Goal: Book appointment/travel/reservation

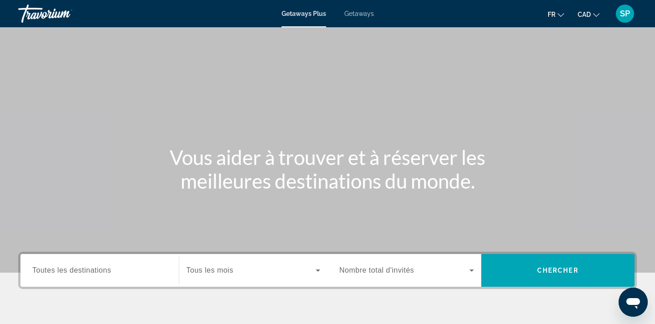
click at [61, 280] on div "Search widget" at bounding box center [99, 271] width 135 height 26
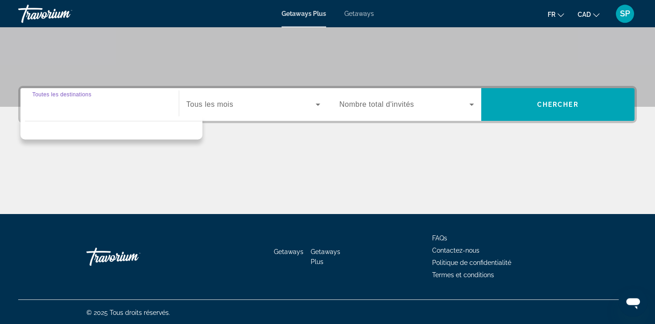
scroll to position [167, 0]
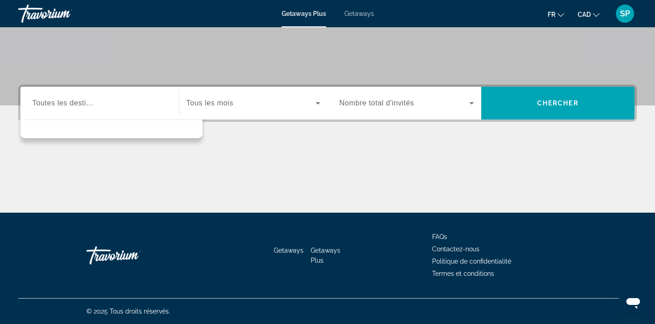
click at [39, 109] on div "Search widget" at bounding box center [99, 103] width 135 height 26
click at [70, 107] on input "Destination Toutes les destinations" at bounding box center [99, 103] width 135 height 11
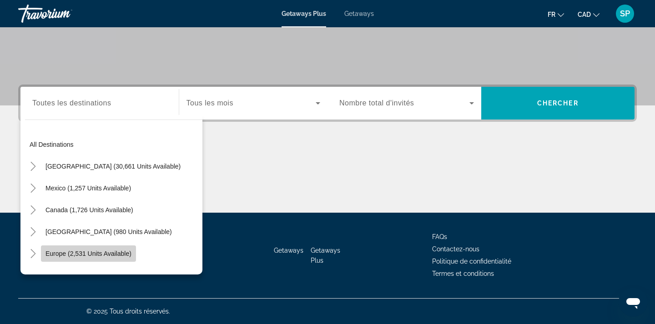
click at [61, 255] on span "Europe (2,531 units available)" at bounding box center [88, 253] width 86 height 7
type input "**********"
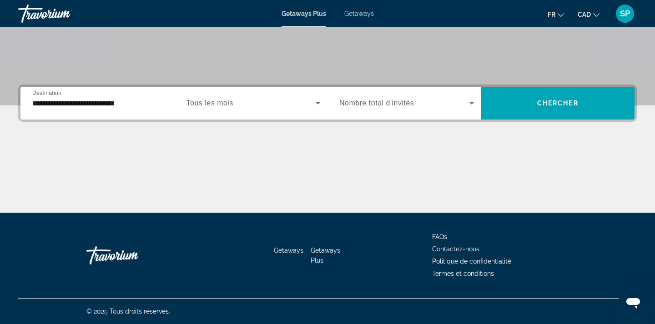
click at [245, 97] on div "Search widget" at bounding box center [253, 102] width 134 height 25
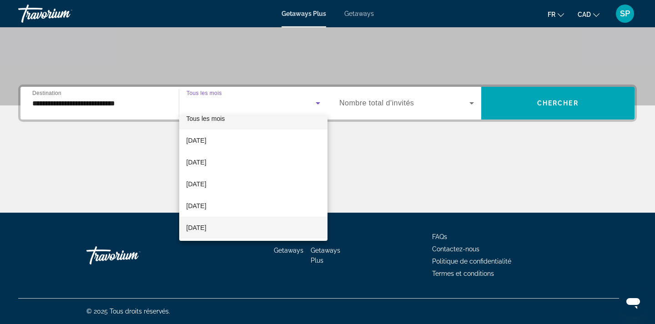
scroll to position [0, 0]
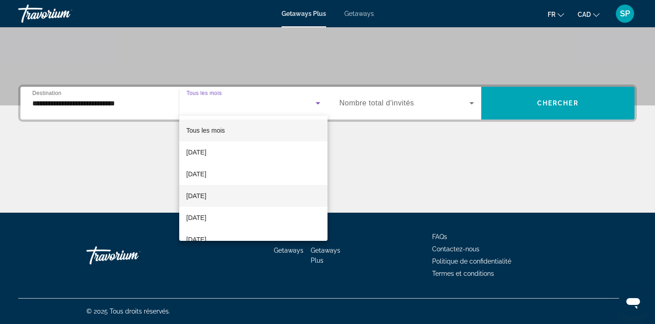
click at [206, 199] on span "[DATE]" at bounding box center [196, 195] width 20 height 11
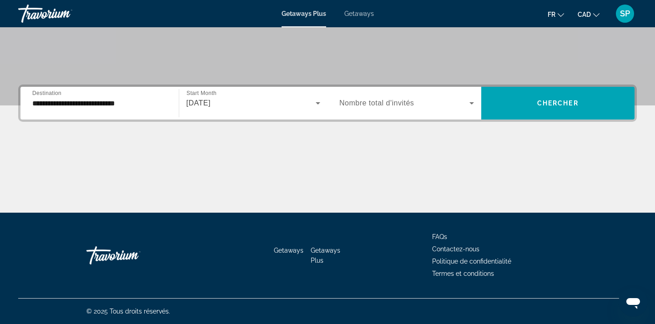
click at [410, 104] on span "Nombre total d'invités" at bounding box center [376, 103] width 75 height 8
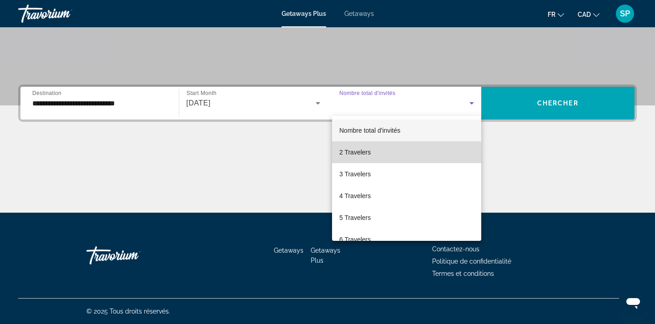
click at [369, 155] on span "2 Travelers" at bounding box center [354, 152] width 31 height 11
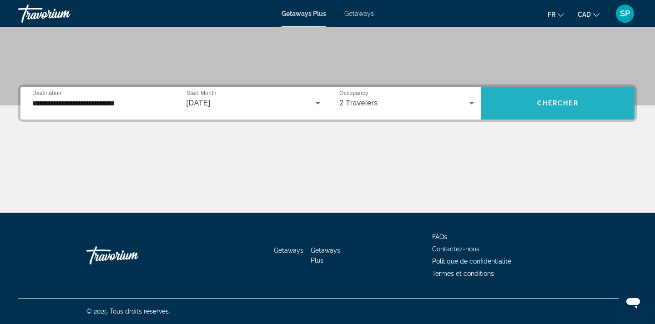
click at [551, 100] on span "Chercher" at bounding box center [557, 103] width 41 height 7
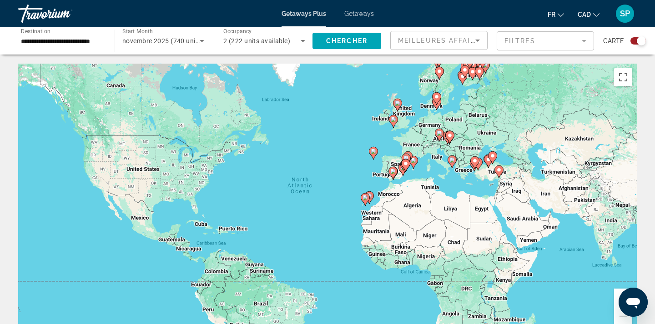
click at [426, 169] on div "To activate drag with keyboard, press Alt + Enter. Once in keyboard drag state,…" at bounding box center [327, 200] width 618 height 273
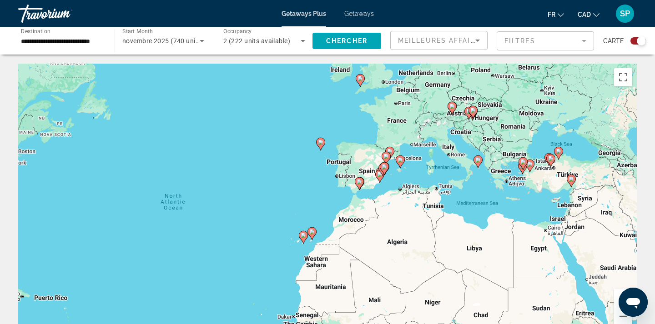
click at [424, 168] on div "To activate drag with keyboard, press Alt + Enter. Once in keyboard drag state,…" at bounding box center [327, 200] width 618 height 273
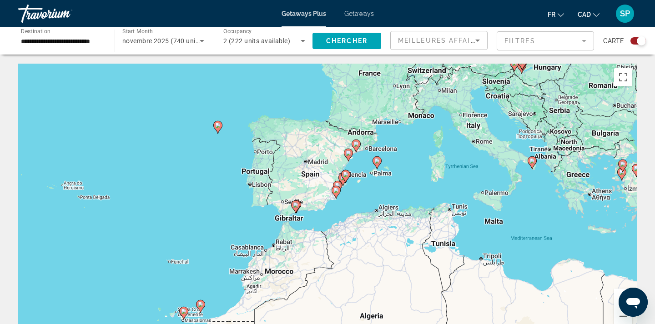
click at [407, 137] on div "To activate drag with keyboard, press Alt + Enter. Once in keyboard drag state,…" at bounding box center [327, 200] width 618 height 273
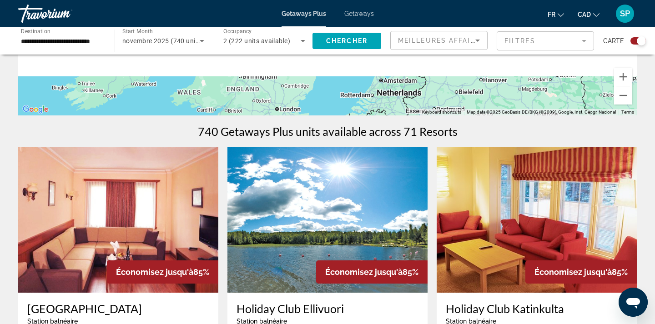
scroll to position [372, 0]
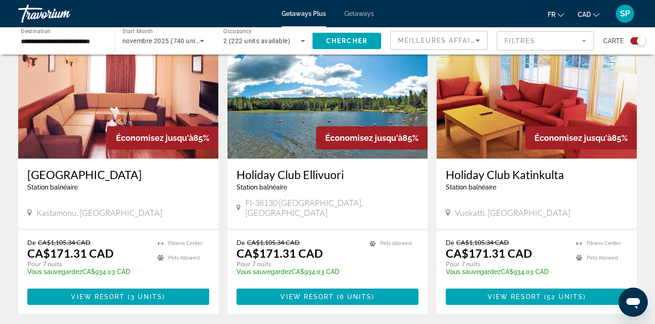
drag, startPoint x: 392, startPoint y: 131, endPoint x: 394, endPoint y: 313, distance: 182.3
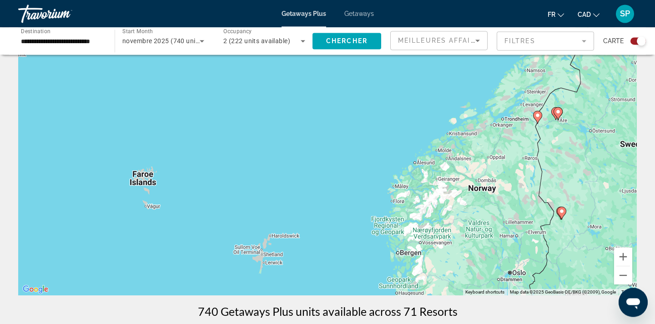
scroll to position [0, 0]
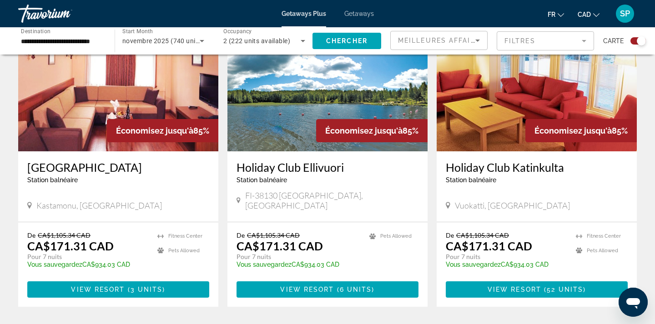
drag, startPoint x: 524, startPoint y: 211, endPoint x: 280, endPoint y: 345, distance: 278.0
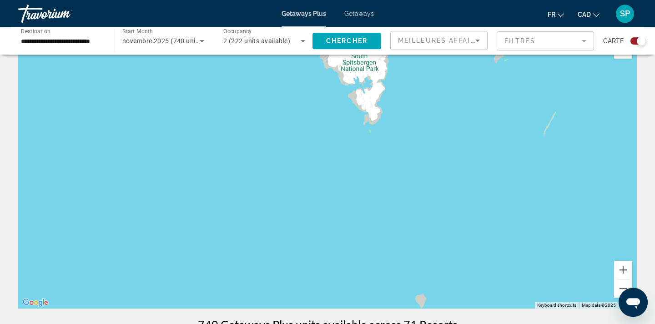
scroll to position [23, 0]
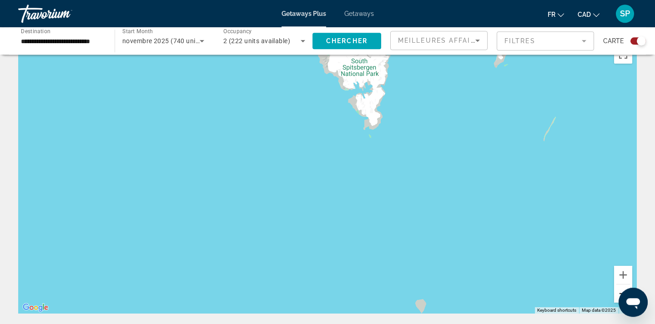
click at [615, 290] on button "Zoom out" at bounding box center [623, 294] width 18 height 18
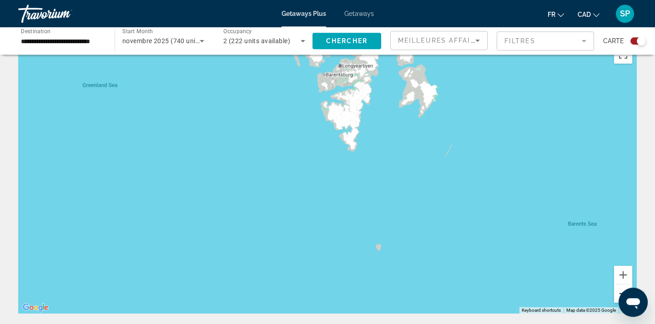
click at [615, 290] on button "Zoom out" at bounding box center [623, 294] width 18 height 18
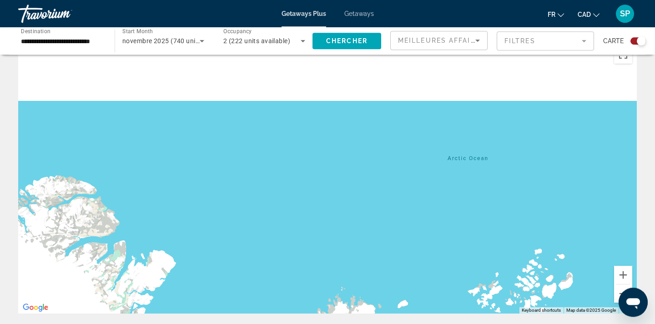
drag, startPoint x: 371, startPoint y: 89, endPoint x: 362, endPoint y: 300, distance: 211.6
click at [352, 314] on div "To activate drag with keyboard, press Alt + Enter. Once in keyboard drag state,…" at bounding box center [327, 177] width 618 height 273
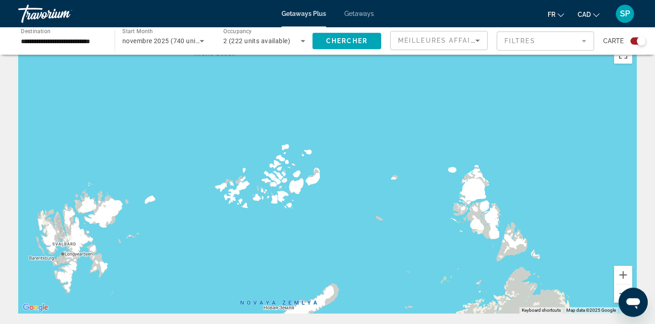
scroll to position [0, 0]
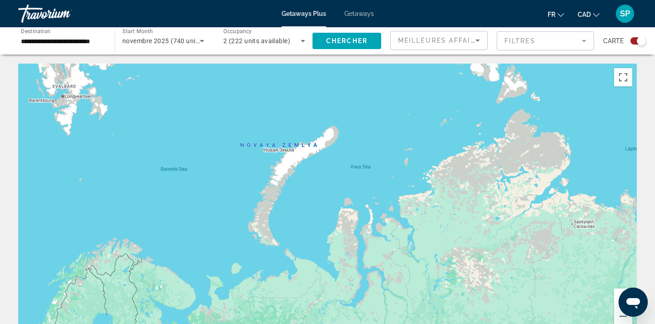
drag, startPoint x: 255, startPoint y: 201, endPoint x: 0, endPoint y: -60, distance: 364.2
click at [18, 64] on div "Main content" at bounding box center [327, 200] width 618 height 273
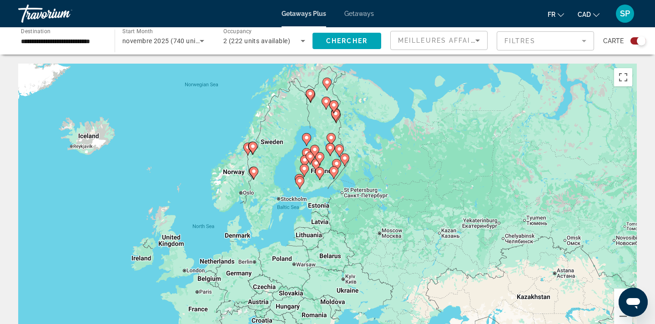
drag, startPoint x: 281, startPoint y: 186, endPoint x: 437, endPoint y: 31, distance: 220.2
click at [483, 64] on div "To activate drag with keyboard, press Alt + Enter. Once in keyboard drag state,…" at bounding box center [327, 200] width 618 height 273
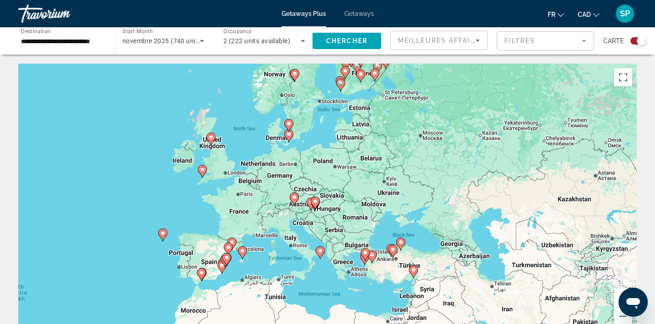
drag, startPoint x: 270, startPoint y: 246, endPoint x: 314, endPoint y: 143, distance: 112.3
click at [314, 143] on div "To activate drag with keyboard, press Alt + Enter. Once in keyboard drag state,…" at bounding box center [327, 200] width 618 height 273
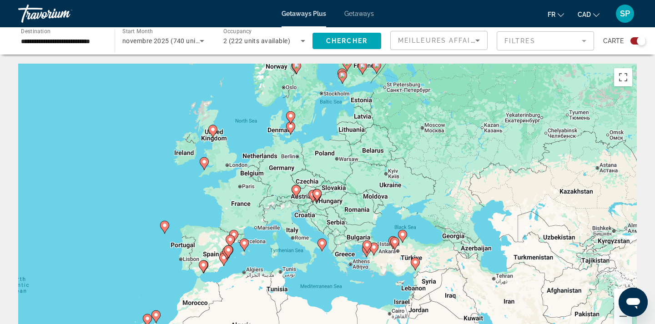
click at [250, 210] on div "To activate drag with keyboard, press Alt + Enter. Once in keyboard drag state,…" at bounding box center [327, 200] width 618 height 273
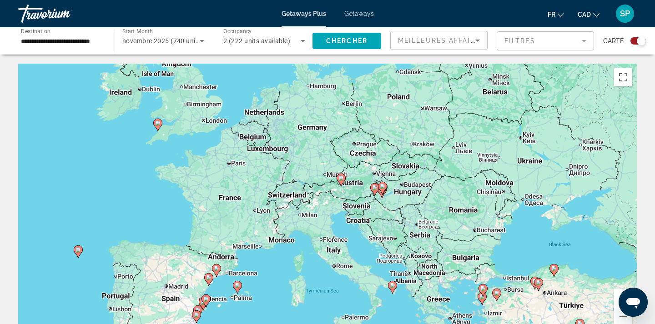
click at [252, 172] on div "To activate drag with keyboard, press Alt + Enter. Once in keyboard drag state,…" at bounding box center [327, 200] width 618 height 273
